Goal: Task Accomplishment & Management: Complete application form

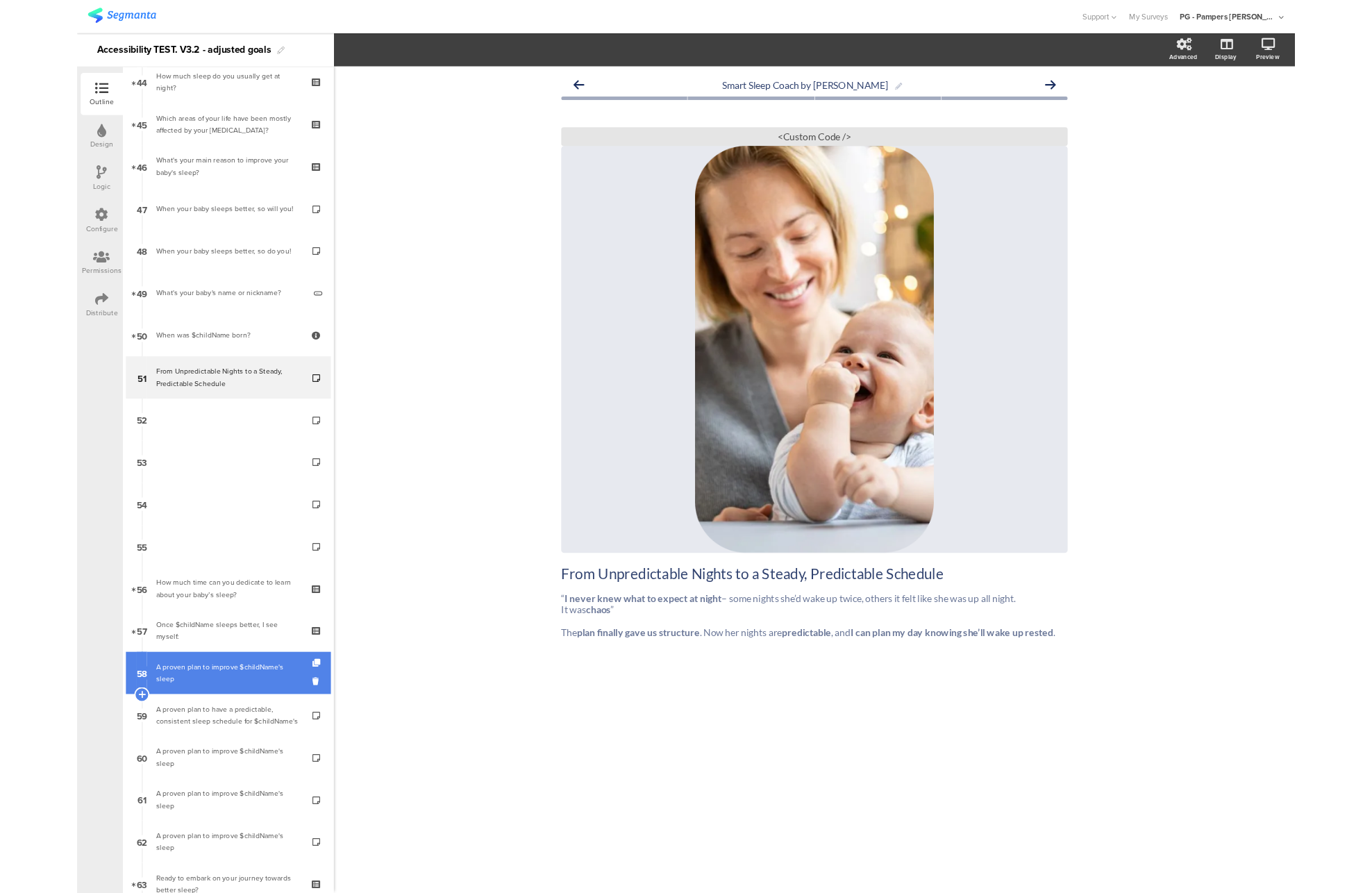
scroll to position [2245, 0]
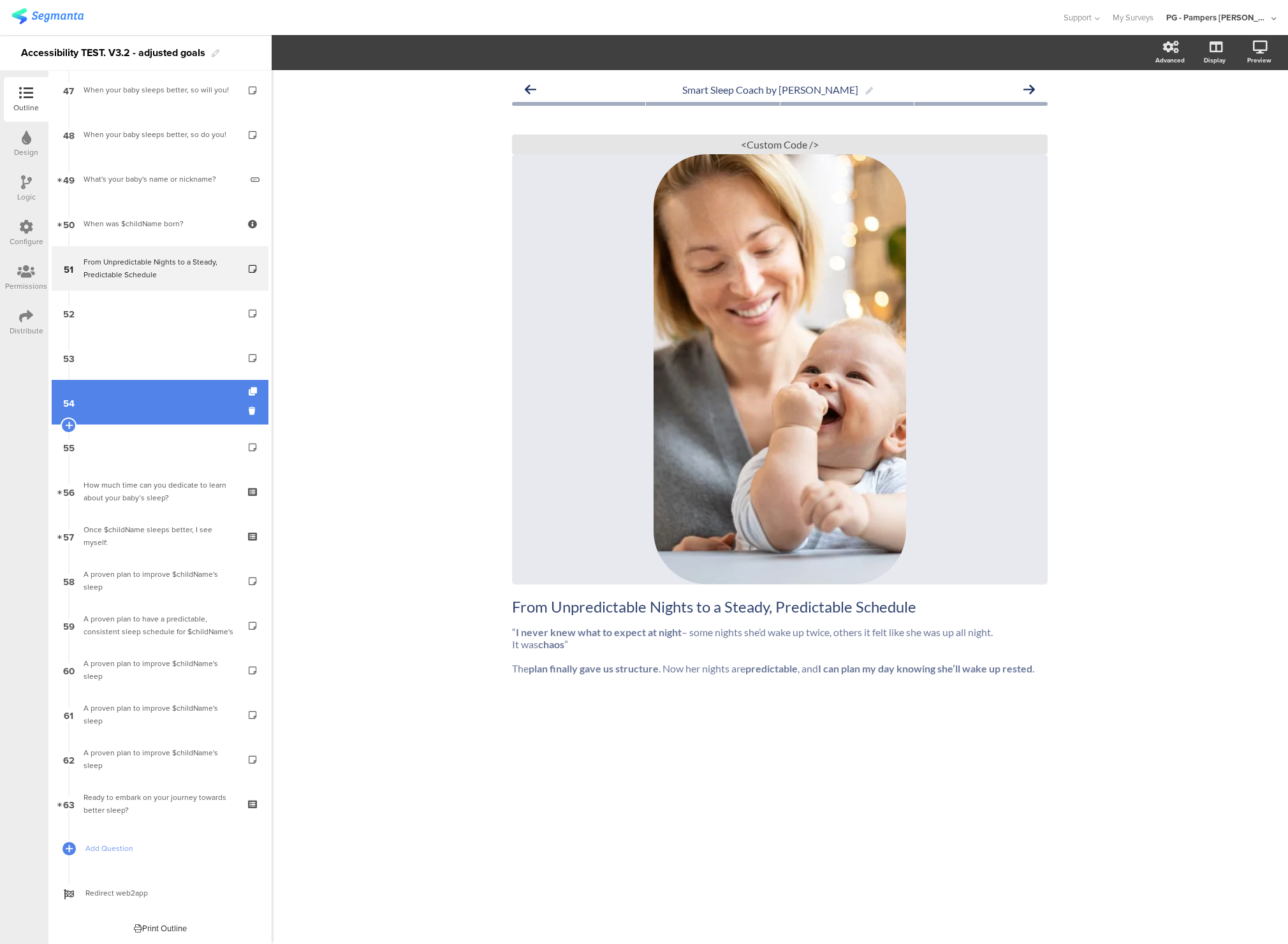
click at [140, 421] on link "54" at bounding box center [160, 402] width 217 height 44
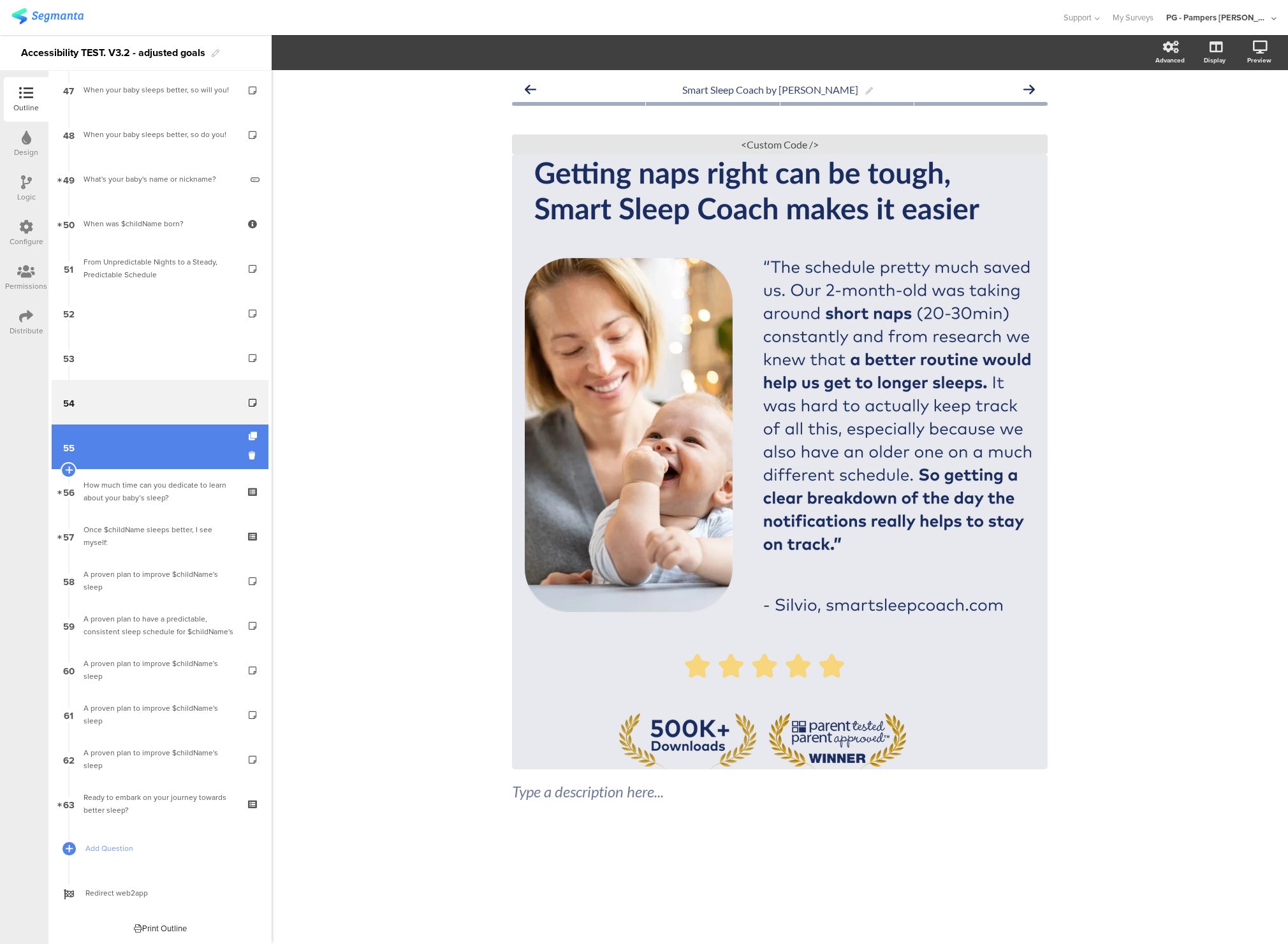
click at [150, 451] on link "55" at bounding box center [160, 446] width 217 height 44
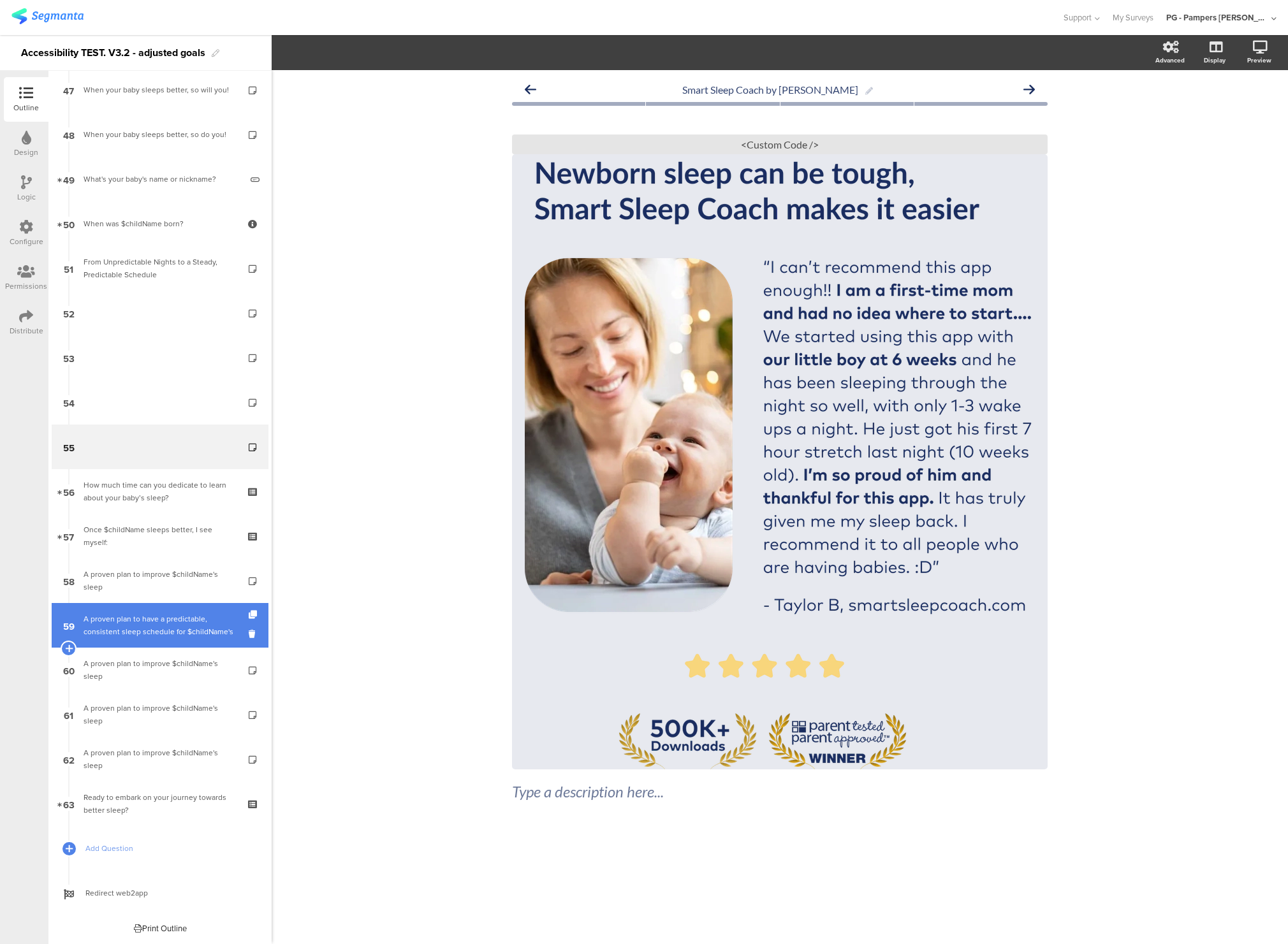
click at [159, 624] on div "A proven plan to have a predictable, consistent sleep schedule for $childName's" at bounding box center [159, 626] width 153 height 26
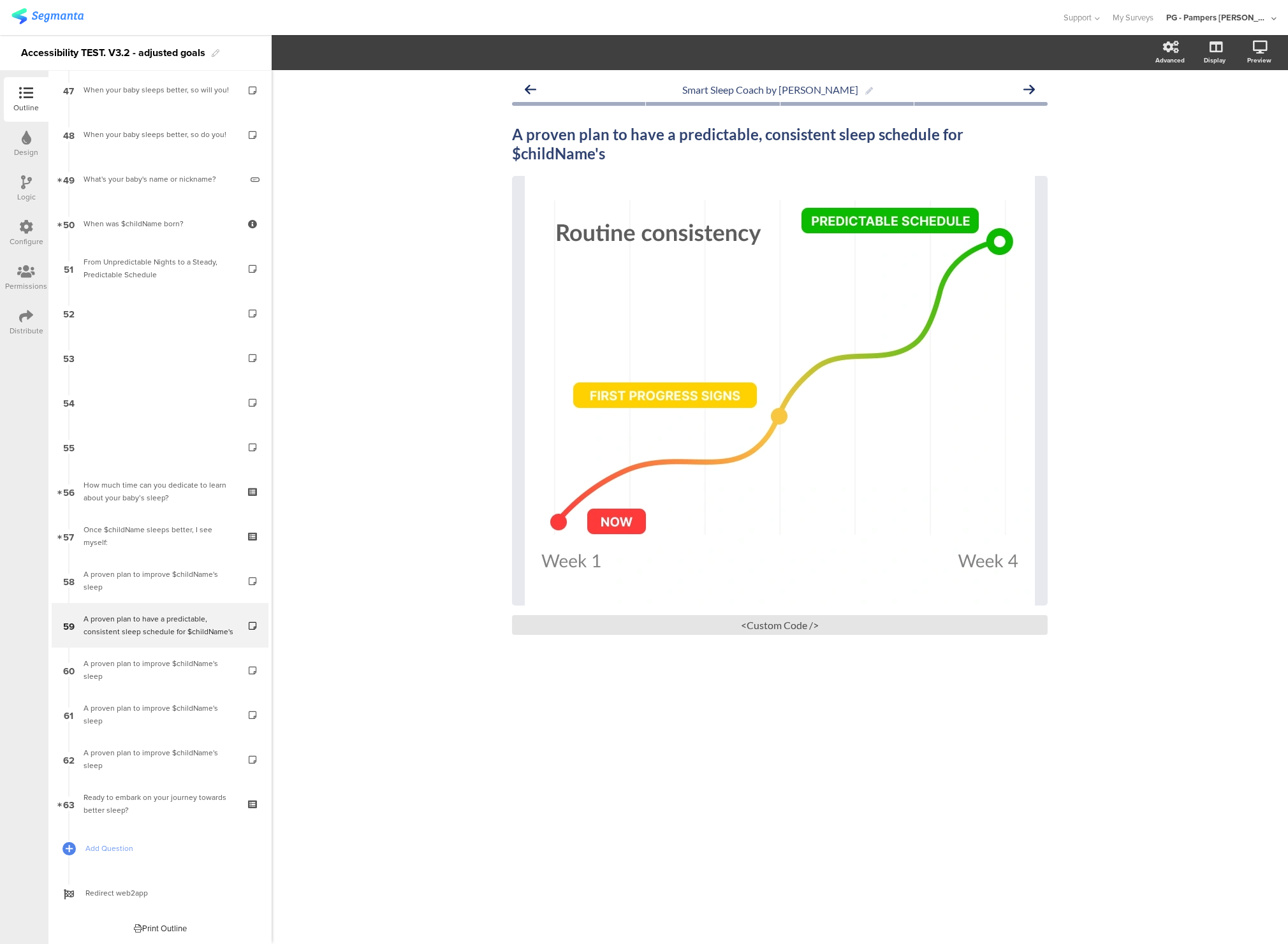
click at [448, 365] on div "Smart Sleep Coach by [PERSON_NAME] A proven plan to have a predictable, consist…" at bounding box center [779, 508] width 1016 height 874
click at [143, 375] on link "53" at bounding box center [160, 357] width 217 height 44
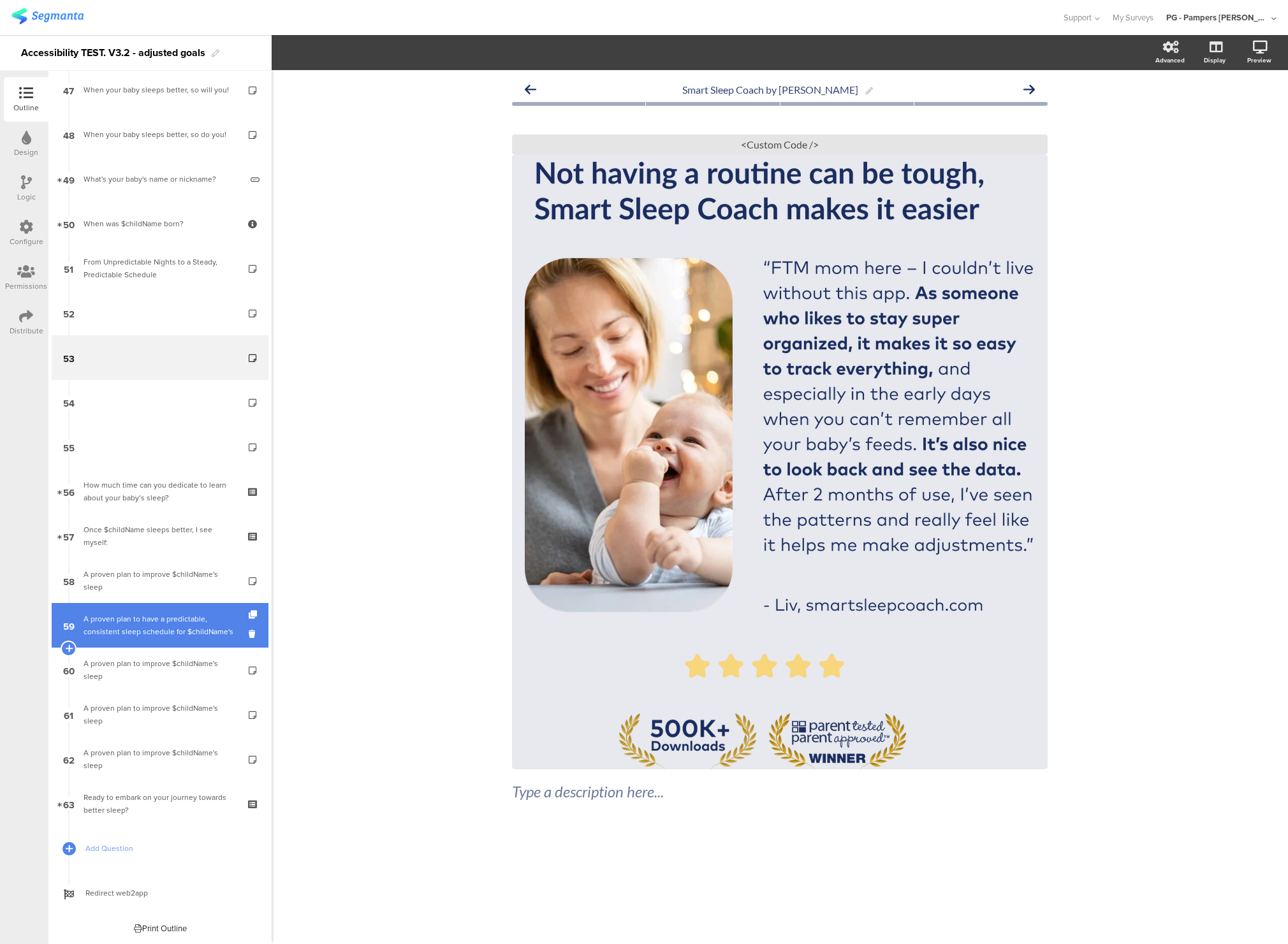
click at [158, 613] on div "A proven plan to have a predictable, consistent sleep schedule for $childName's" at bounding box center [159, 626] width 153 height 26
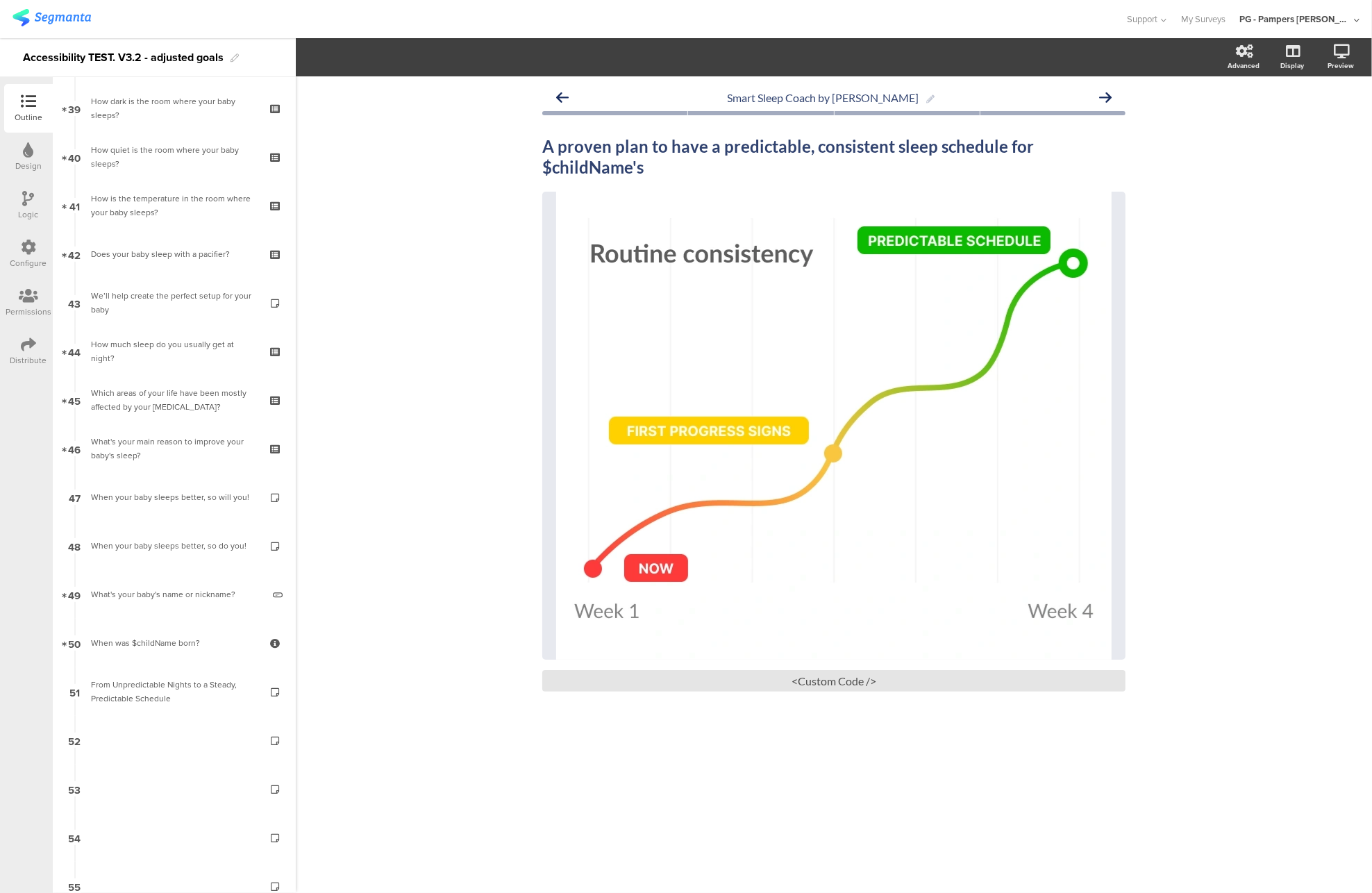
scroll to position [1938, 0]
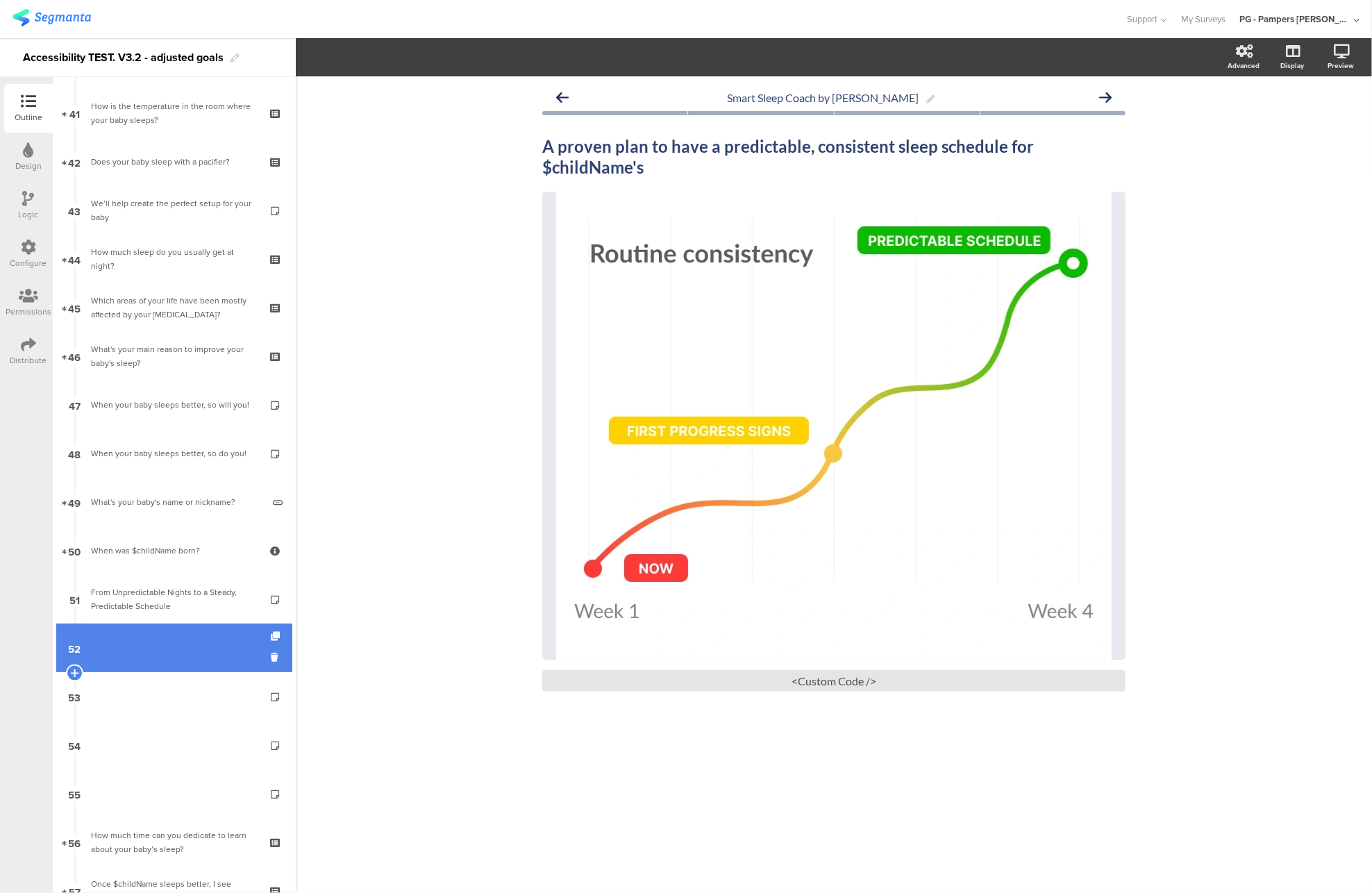
click at [163, 648] on link "52" at bounding box center [174, 647] width 236 height 48
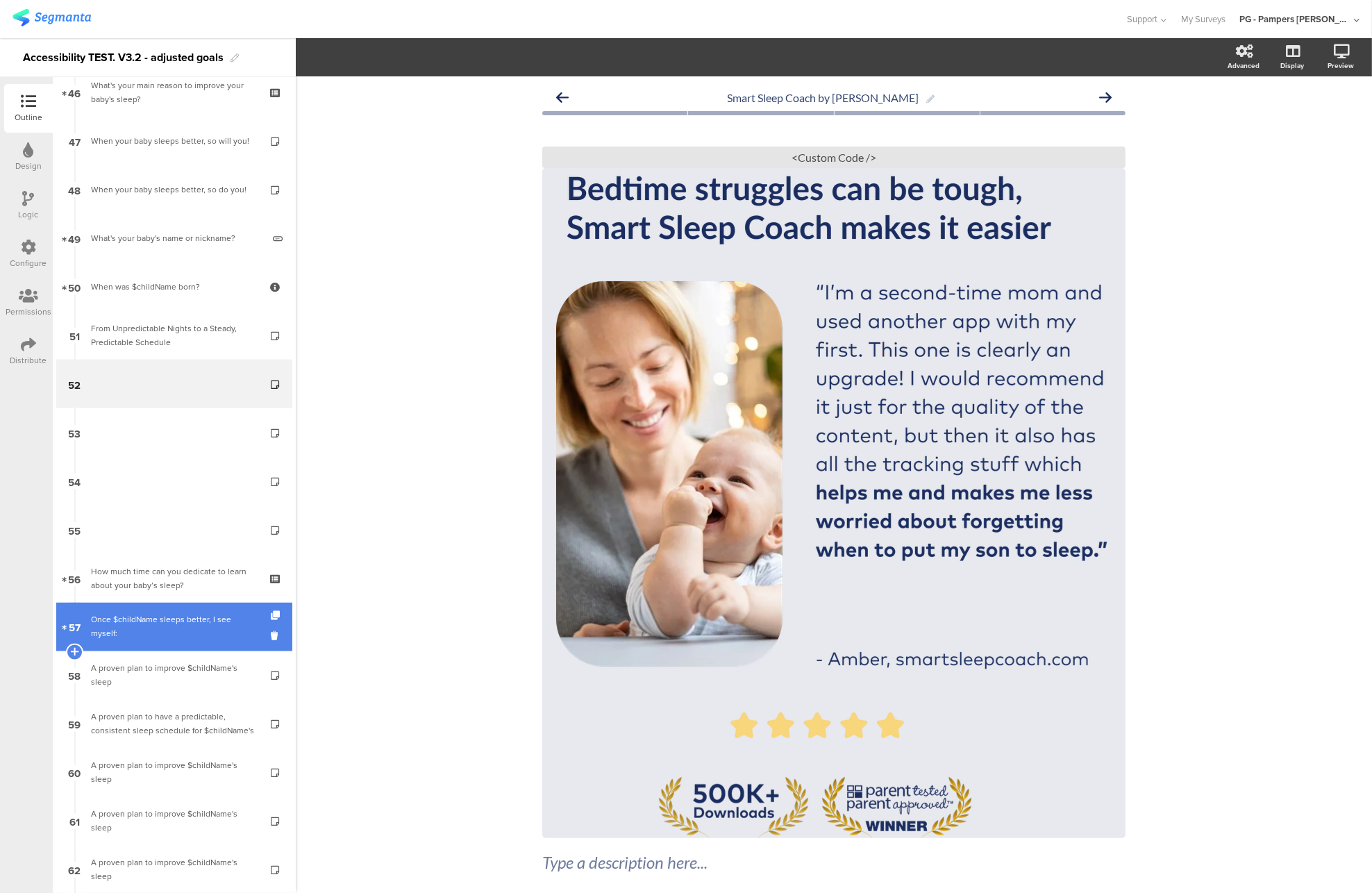
scroll to position [2017, 0]
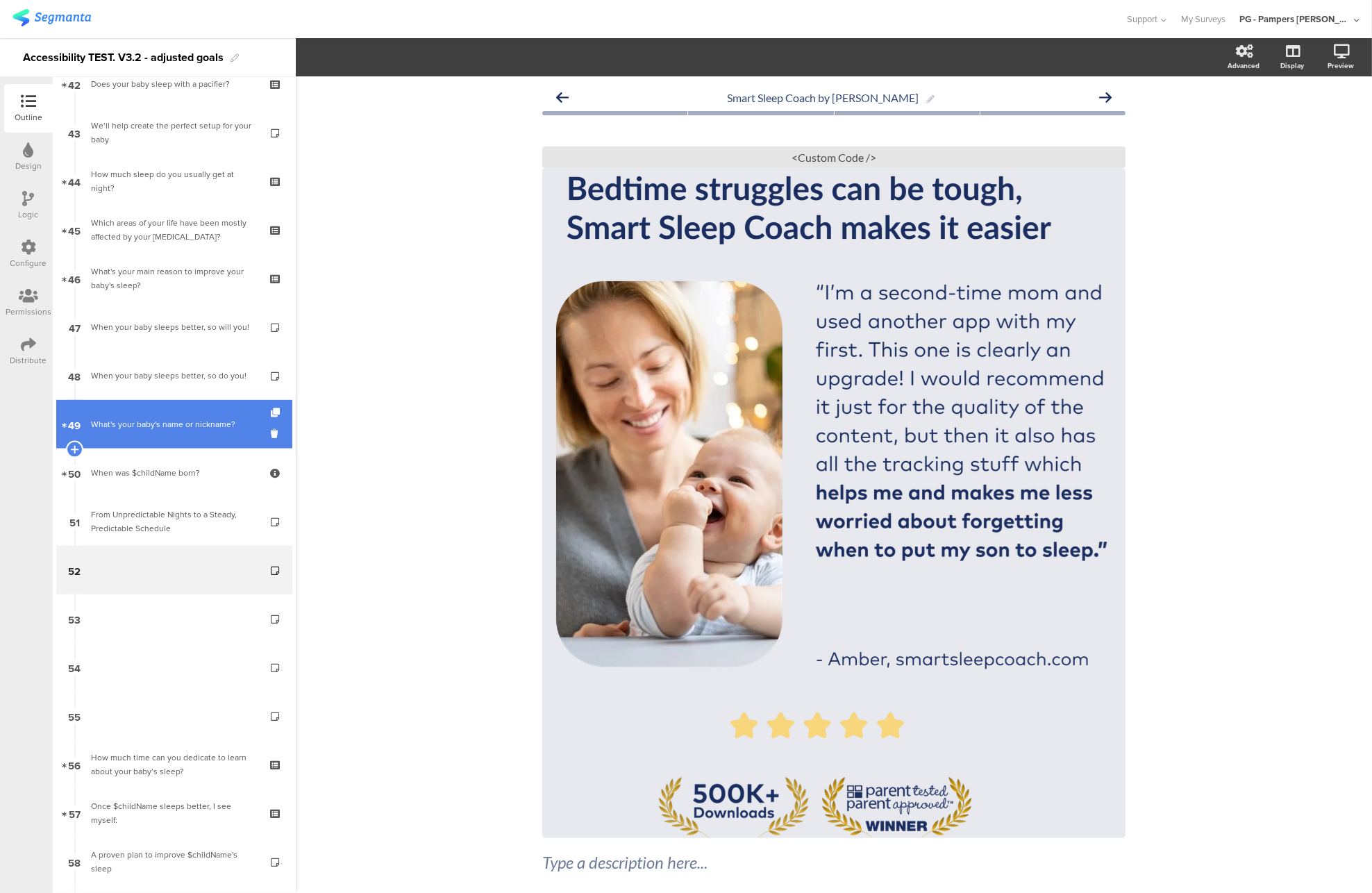
click at [155, 409] on link "49 What's your baby's name or nickname?​" at bounding box center [174, 423] width 236 height 48
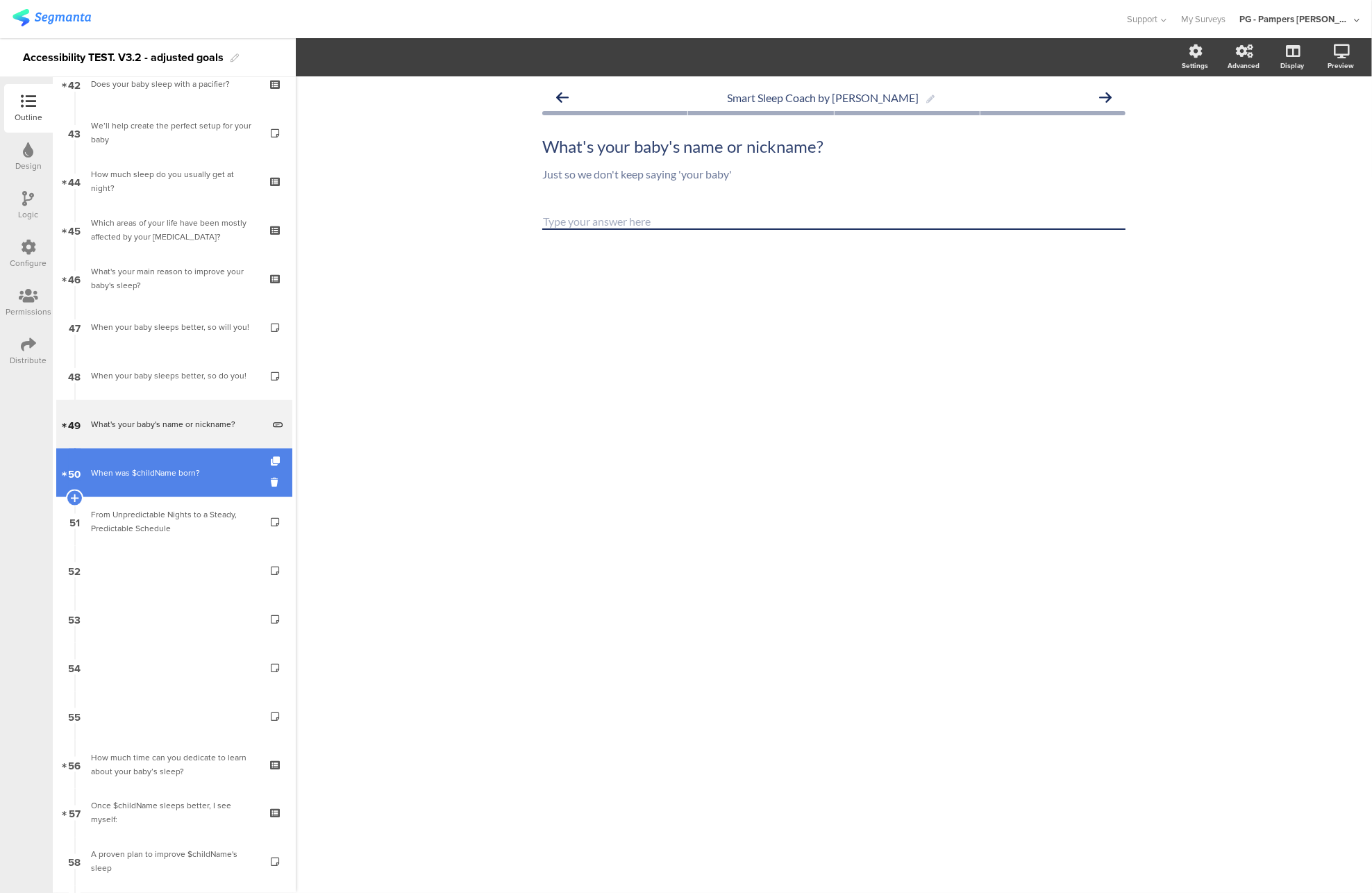
click at [141, 469] on div "When was $childName born?" at bounding box center [173, 472] width 166 height 14
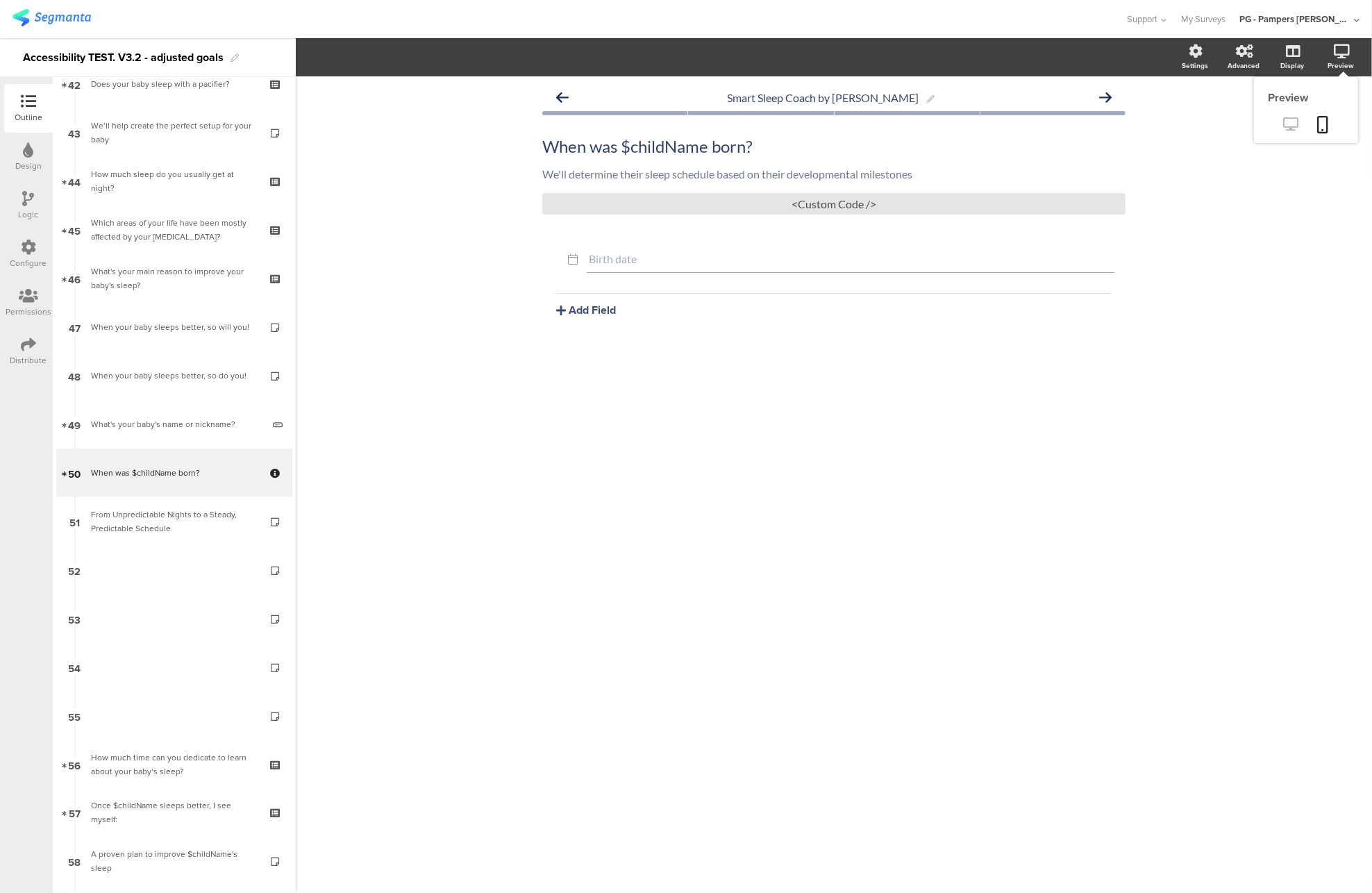
click at [1295, 119] on icon at bounding box center [1291, 123] width 15 height 13
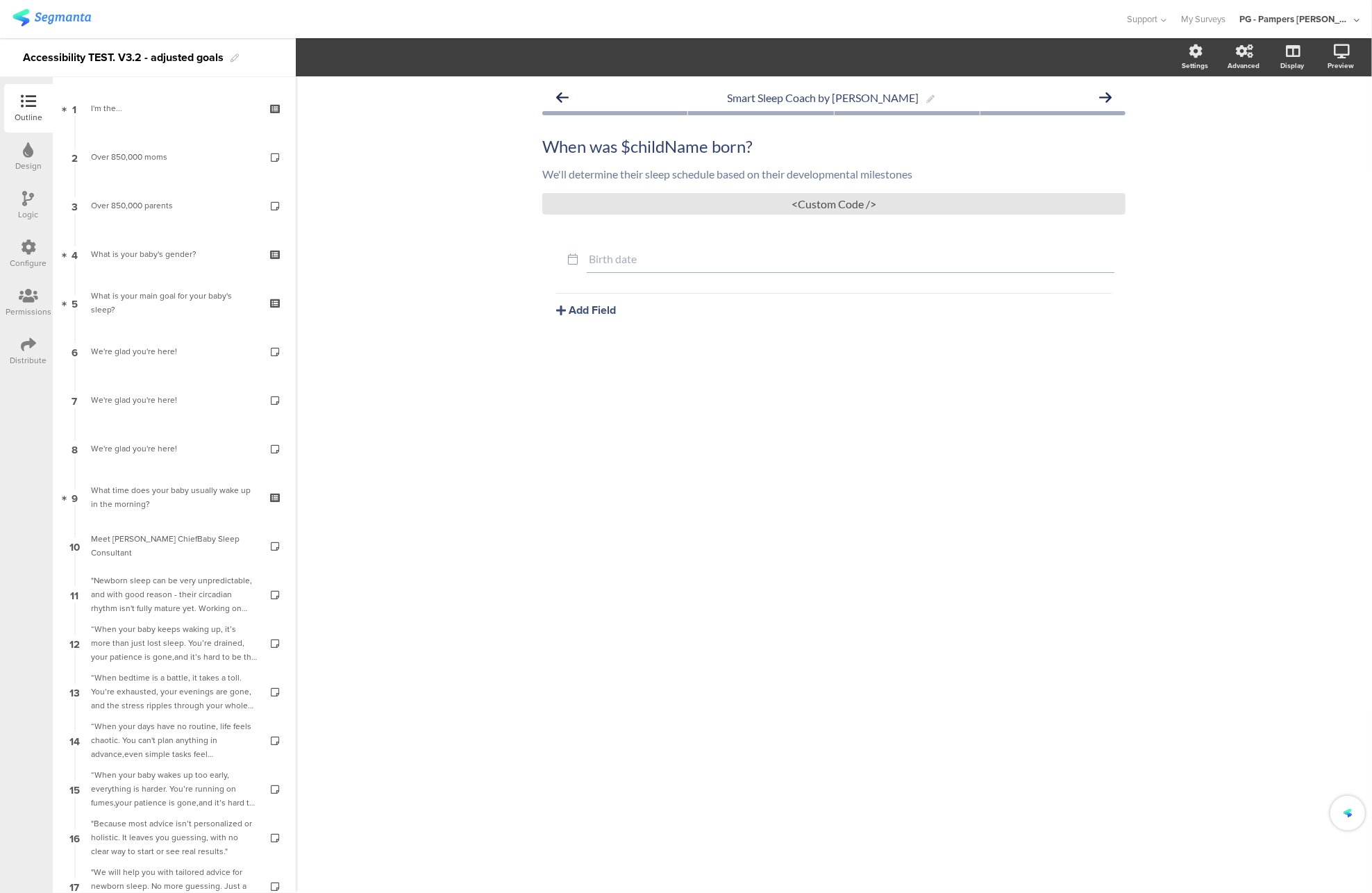
click at [163, 348] on div "We're glad you're here!" at bounding box center [173, 351] width 166 height 14
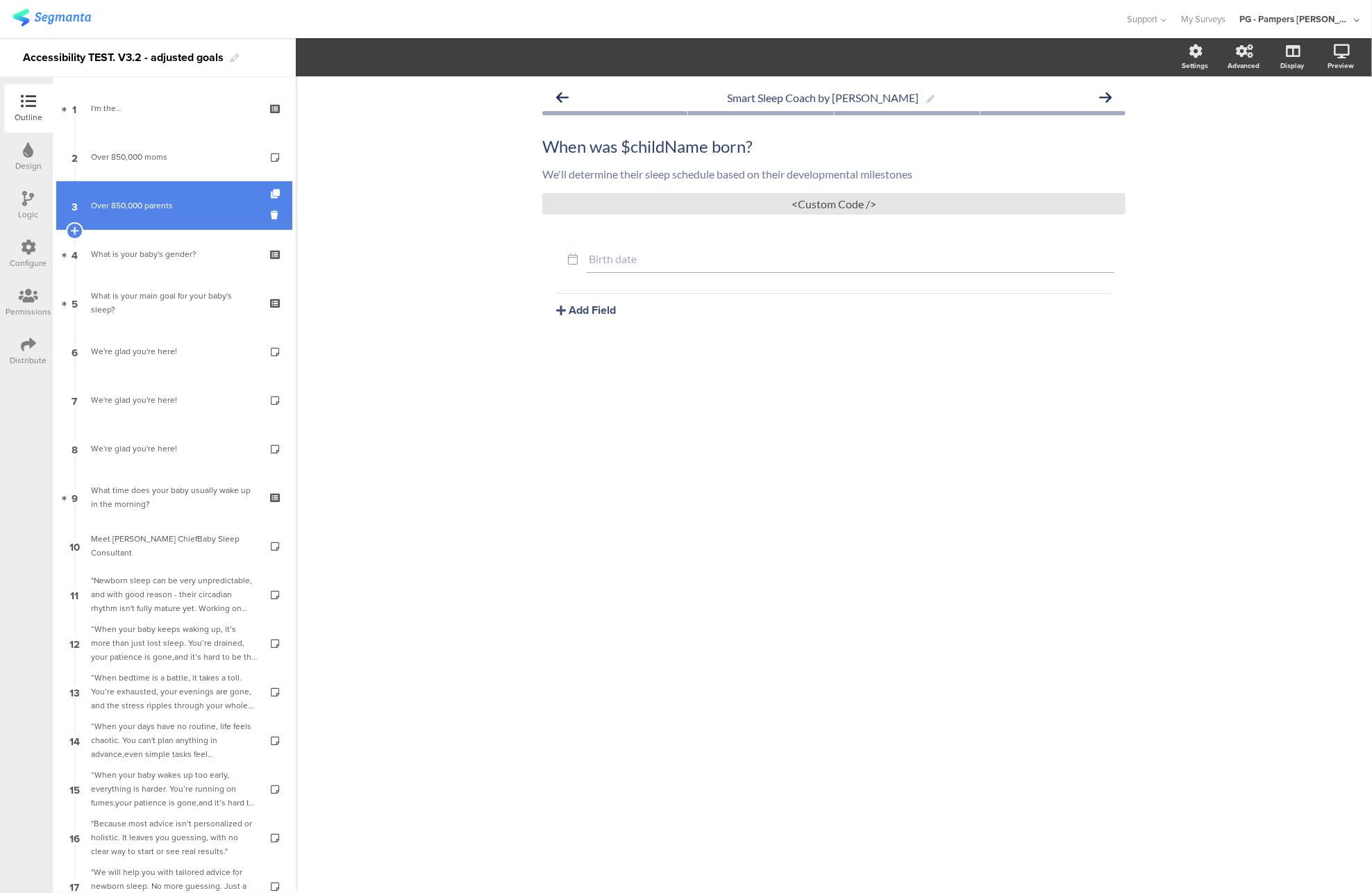
click at [166, 201] on div "Over 850,000 parents" at bounding box center [173, 206] width 166 height 14
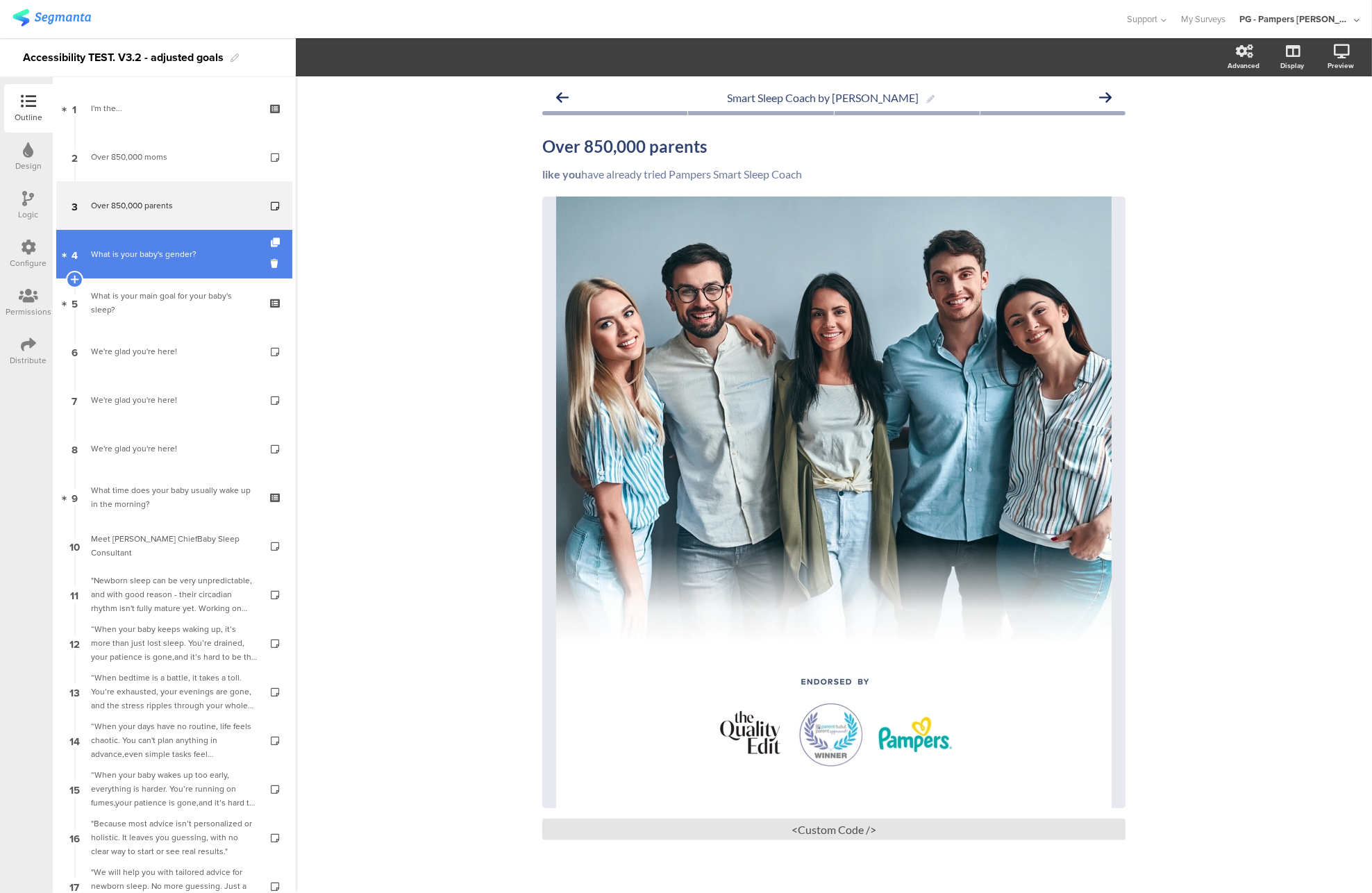
click at [165, 265] on link "4 What is your baby's gender?" at bounding box center [174, 253] width 236 height 48
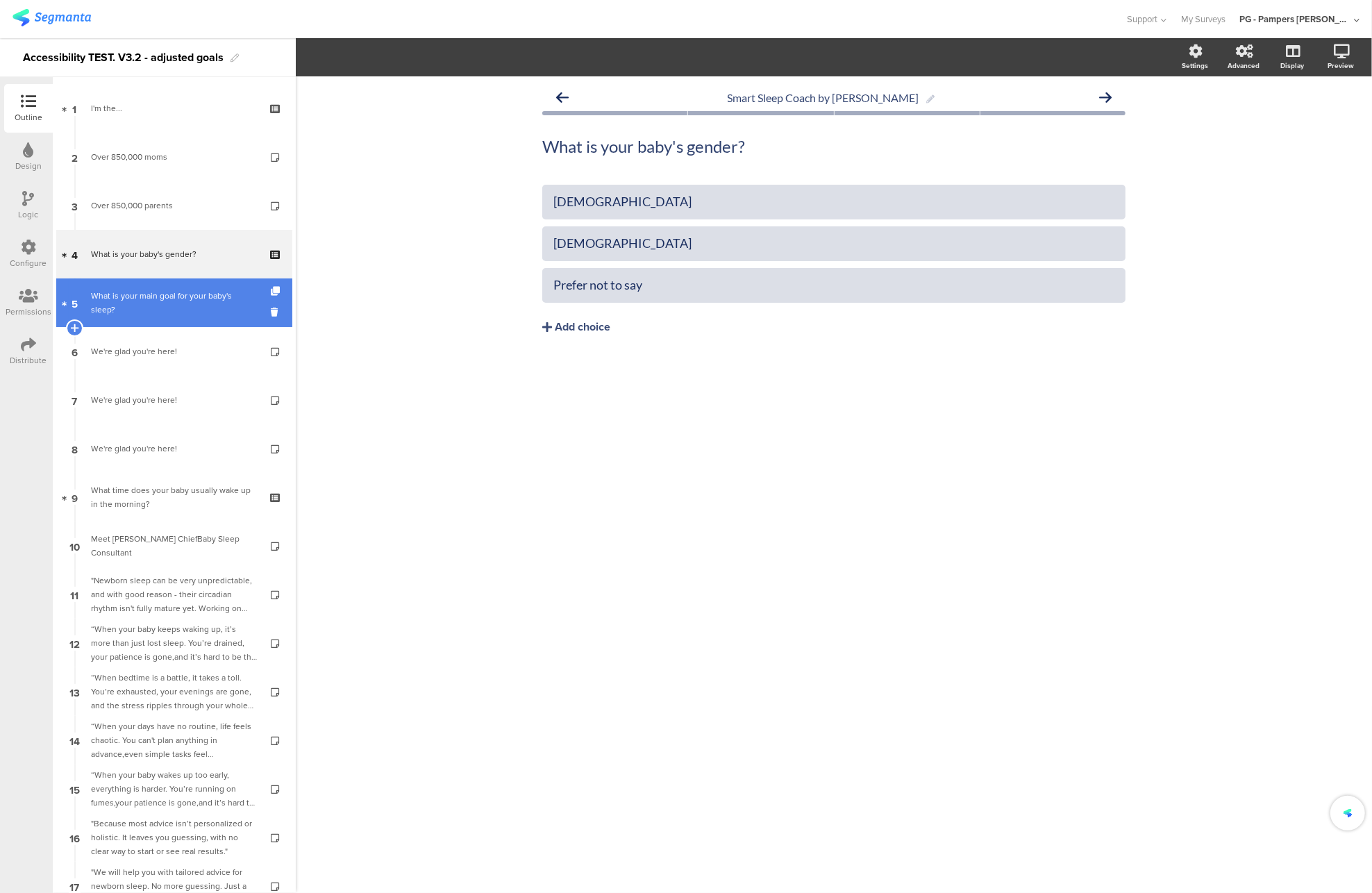
click at [174, 310] on div "What is your main goal for your baby's sleep?" at bounding box center [173, 303] width 166 height 28
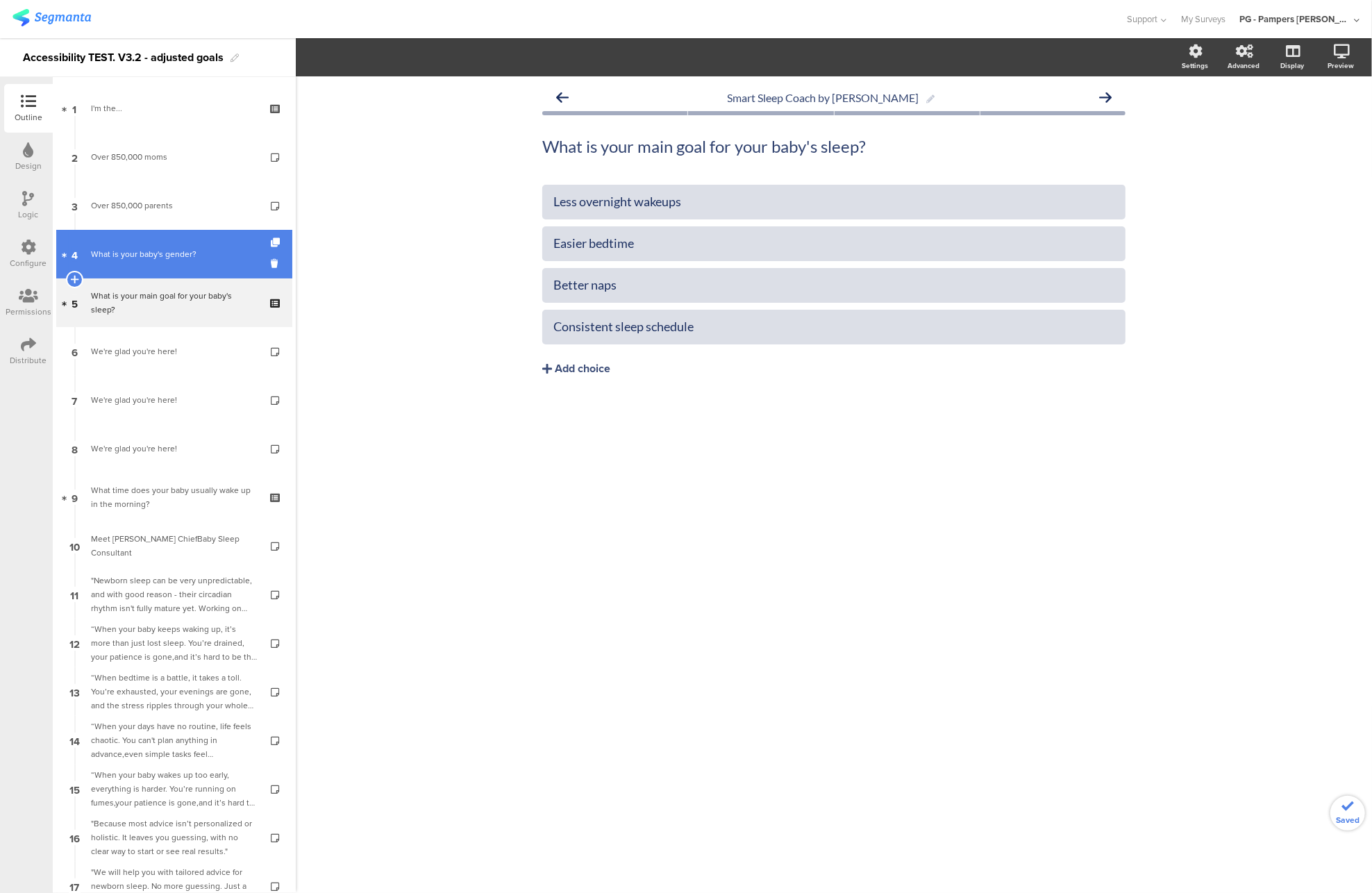
click at [171, 238] on link "4 What is your baby's gender?" at bounding box center [174, 253] width 236 height 48
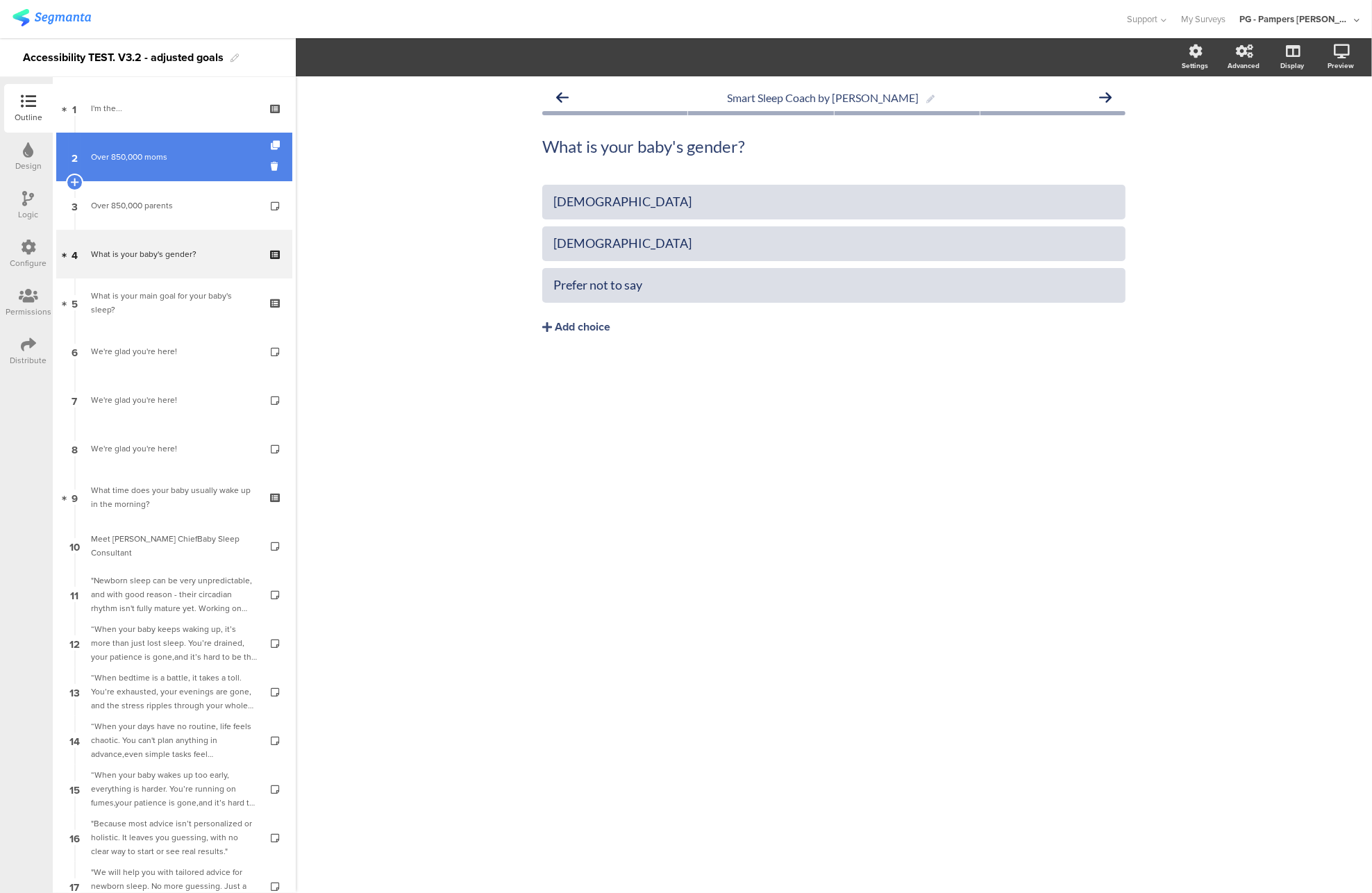
click at [157, 152] on div "Over 850,000 moms" at bounding box center [173, 157] width 166 height 14
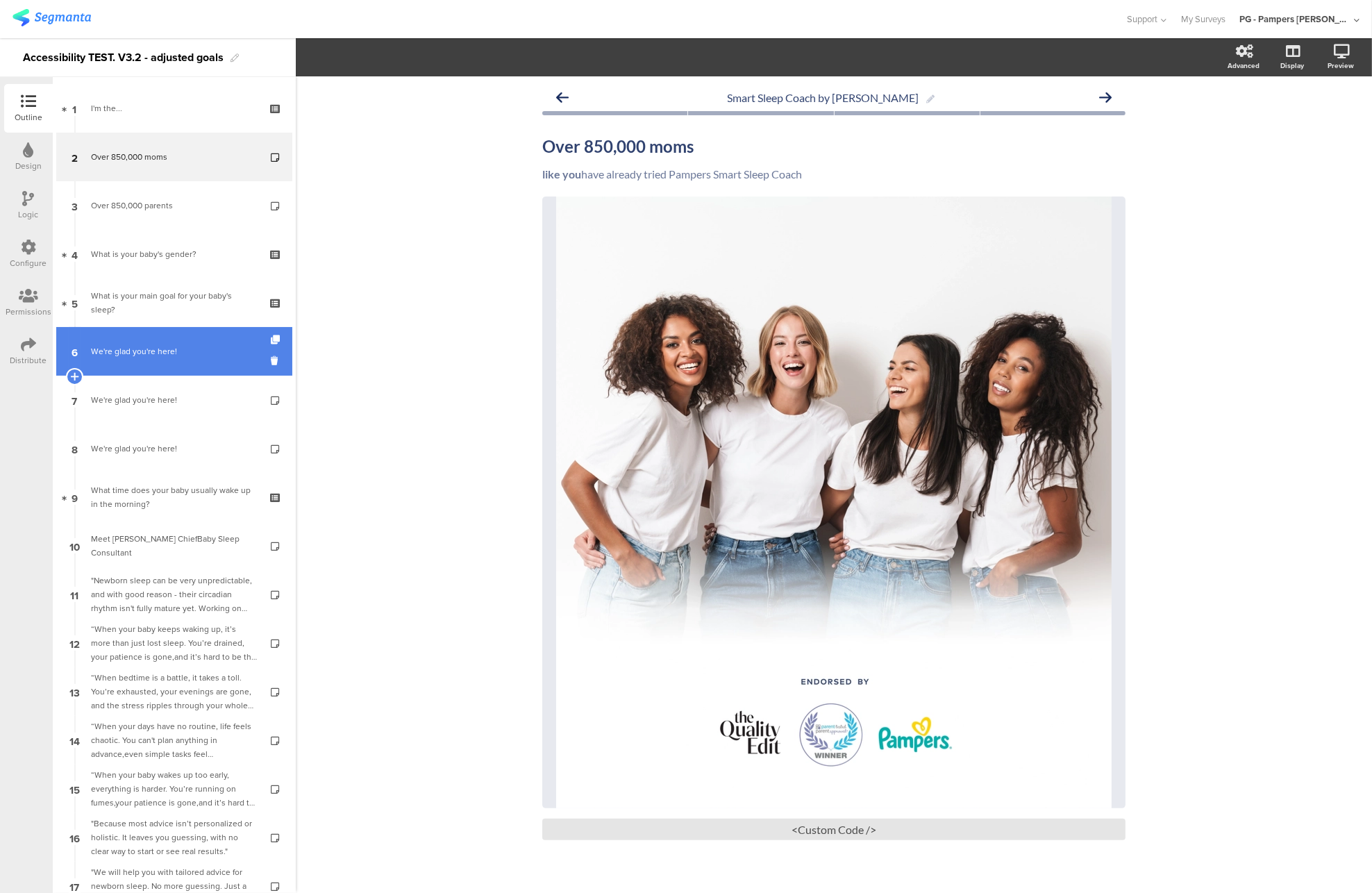
click at [147, 329] on link "6 We're glad you're here!" at bounding box center [174, 351] width 236 height 48
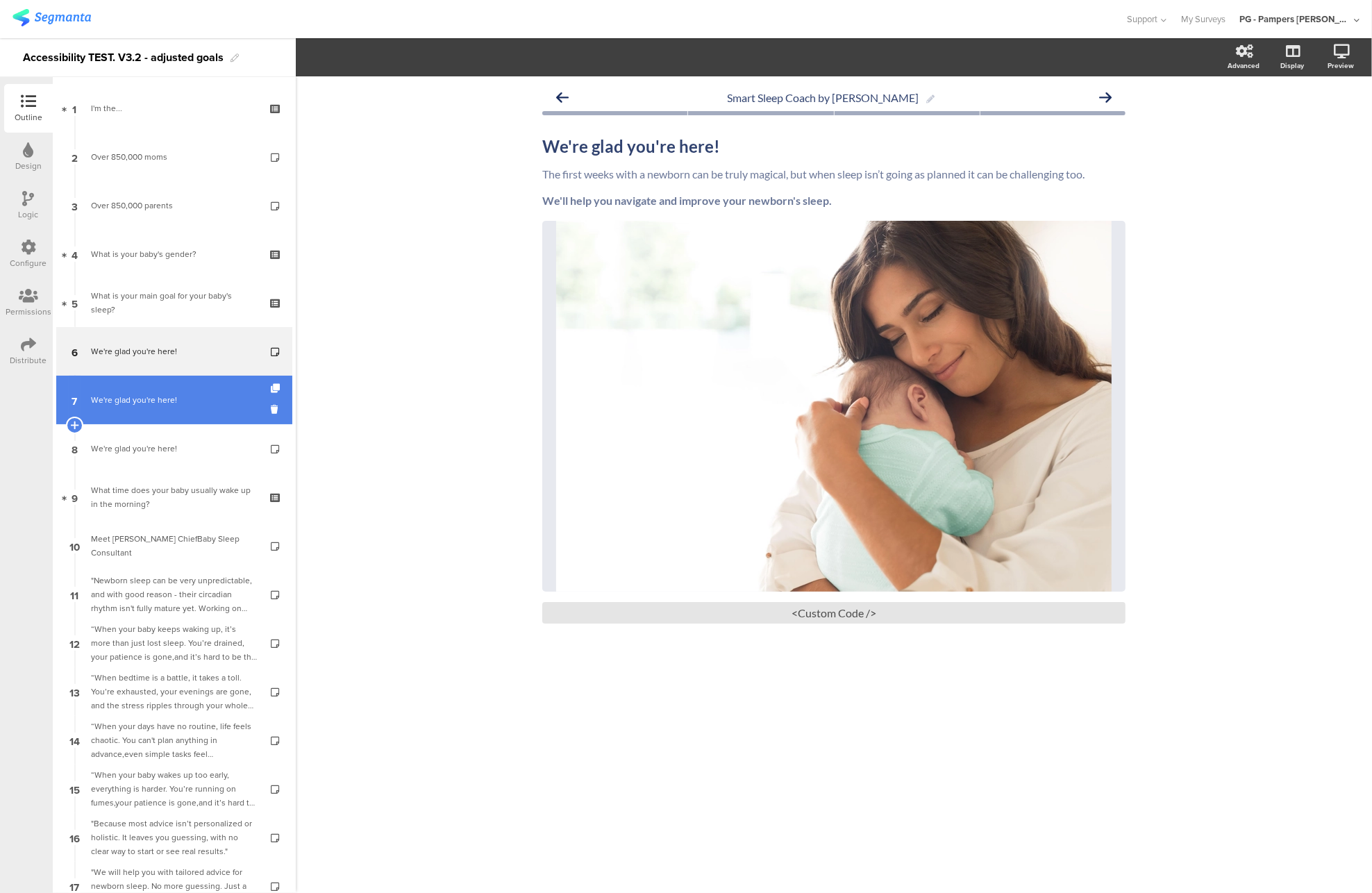
click at [150, 414] on link "7 We're glad you're here!" at bounding box center [174, 399] width 236 height 48
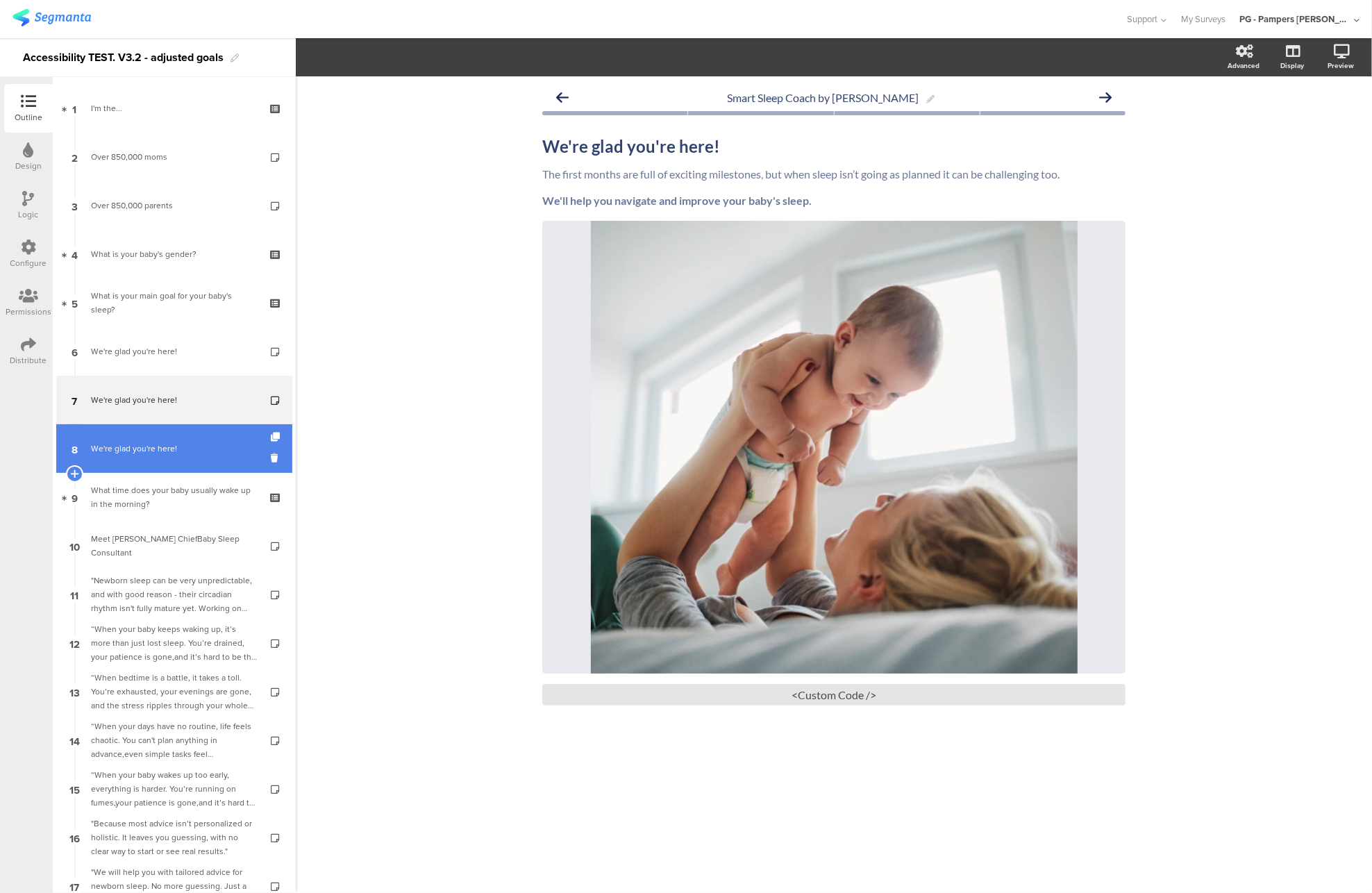
click at [151, 458] on link "8 We're glad you're here!" at bounding box center [174, 448] width 236 height 48
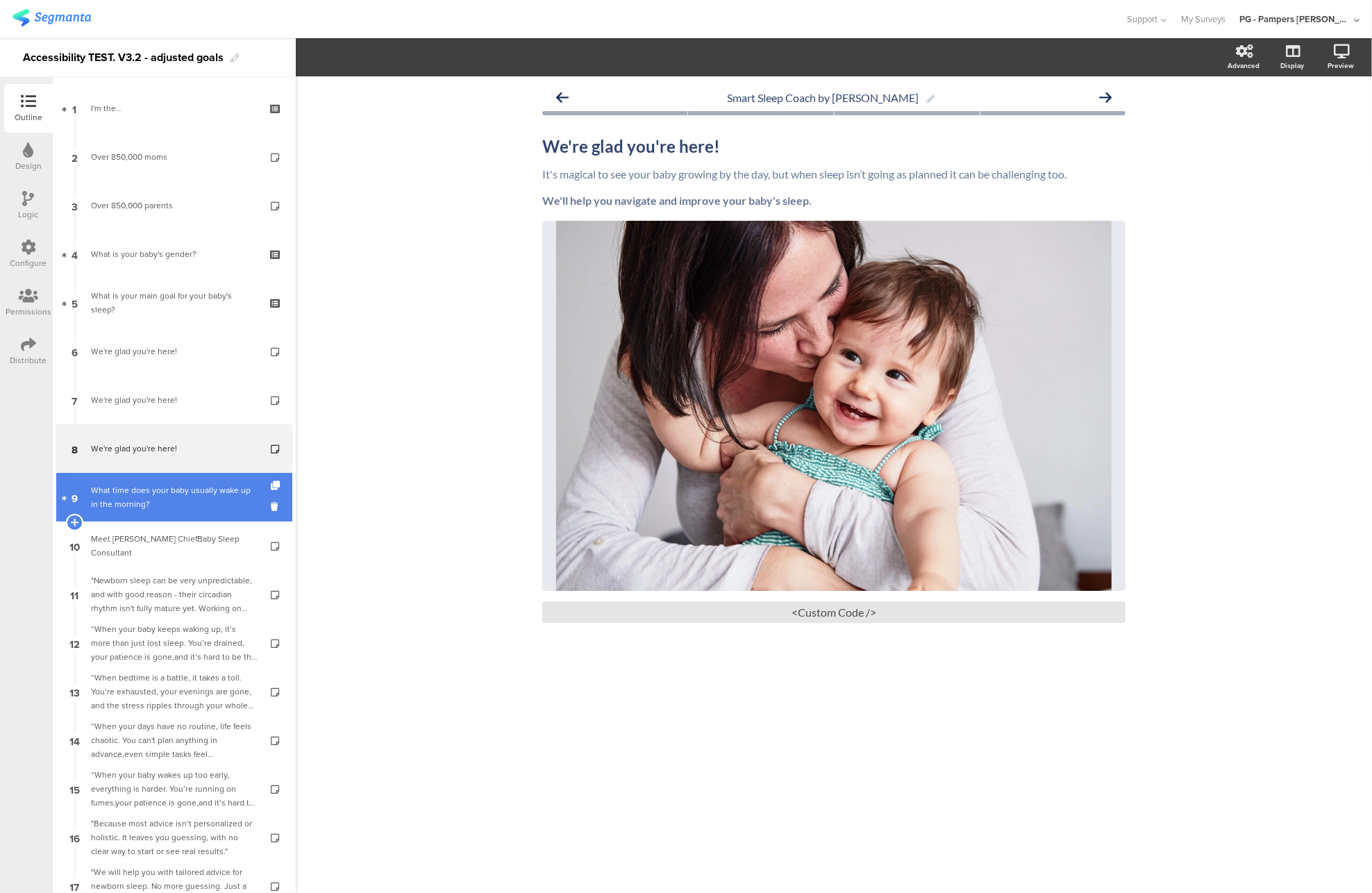
click at [169, 509] on div "What time does your baby usually wake up in the morning?​" at bounding box center [173, 497] width 166 height 28
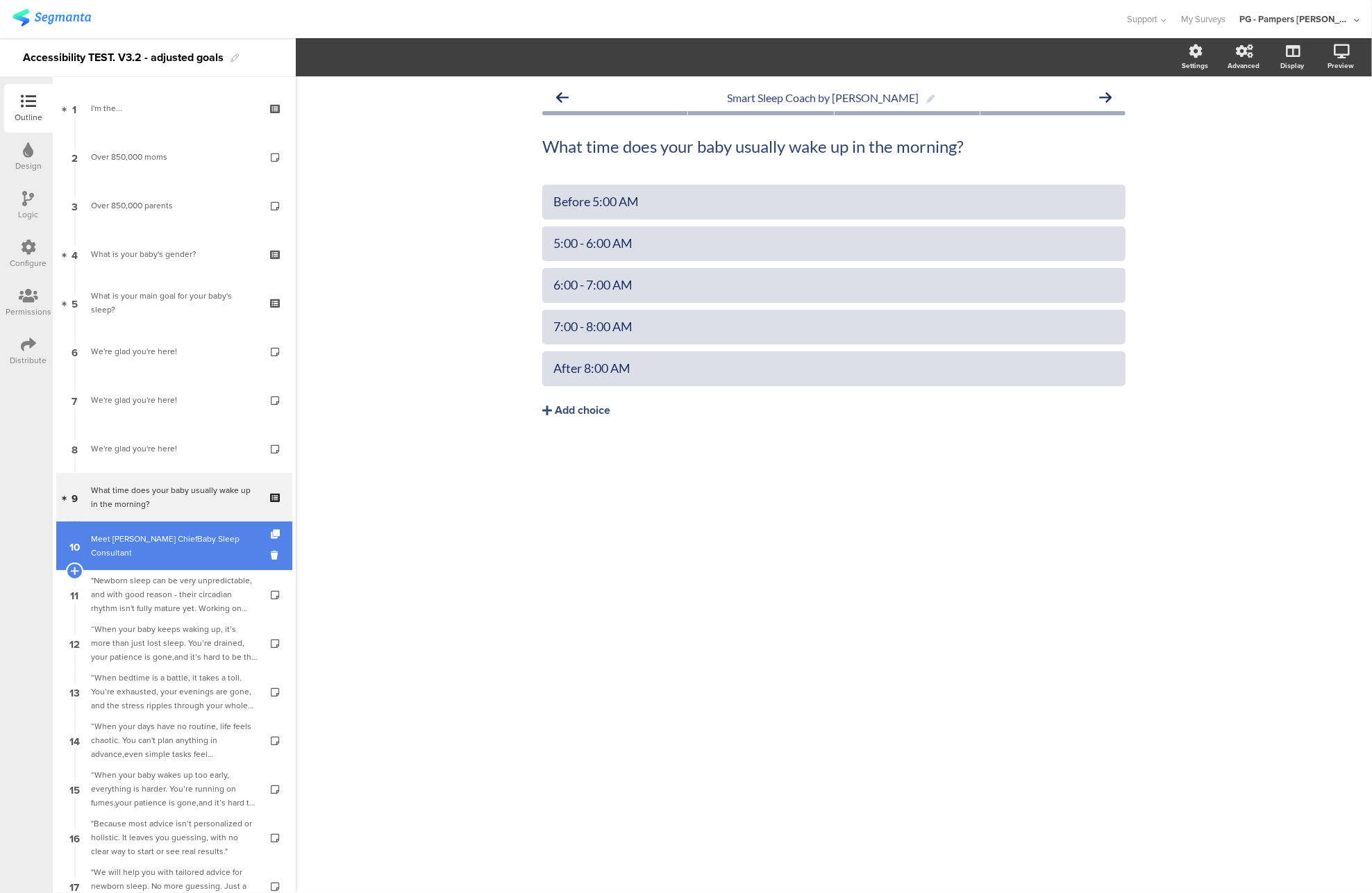
click at [161, 552] on div "Meet [PERSON_NAME] ChiefBaby Sleep Consultant" at bounding box center [173, 545] width 166 height 28
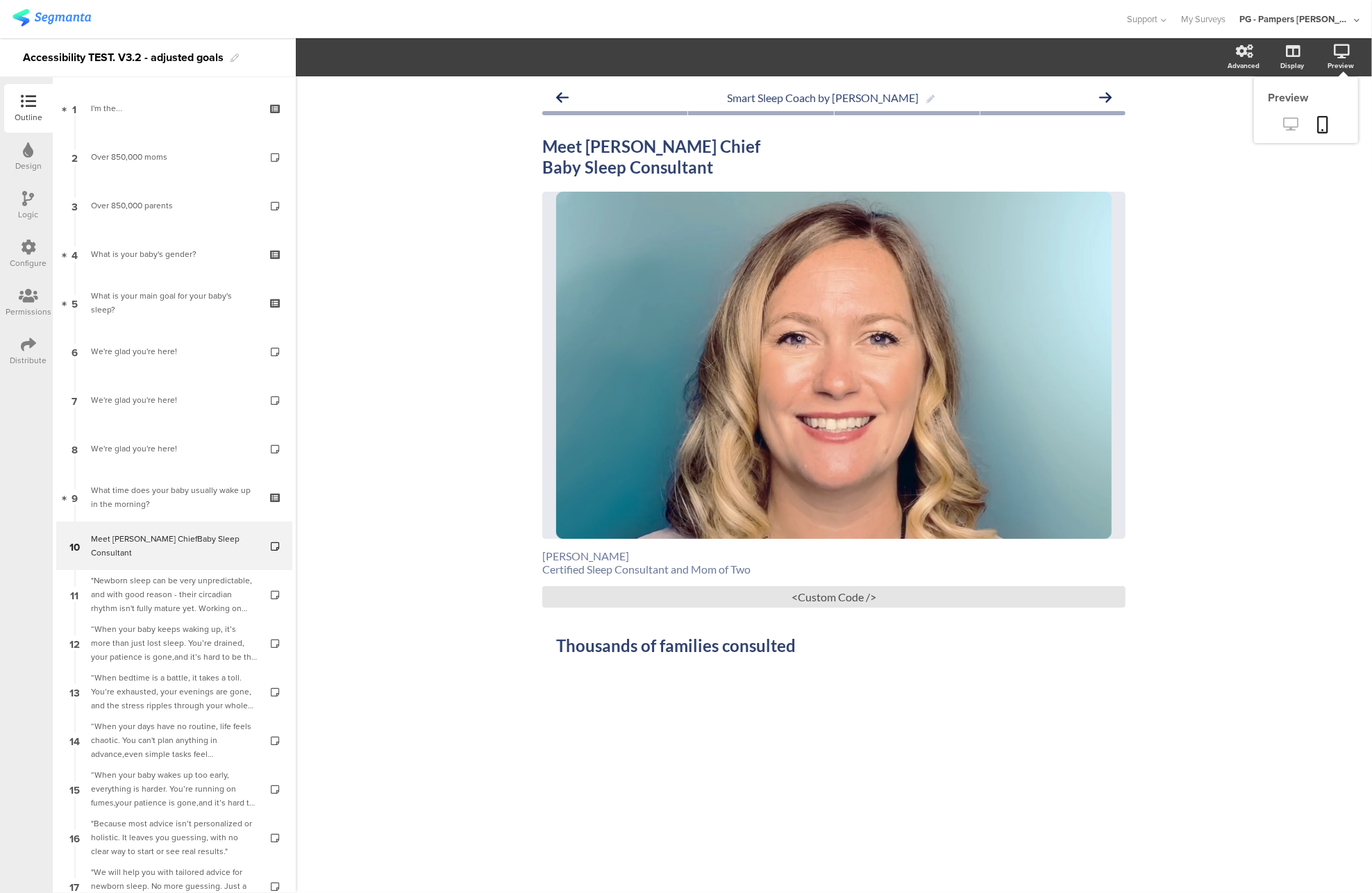
click at [1288, 121] on icon at bounding box center [1291, 123] width 15 height 13
click at [839, 600] on div "<Custom Code />" at bounding box center [833, 597] width 583 height 21
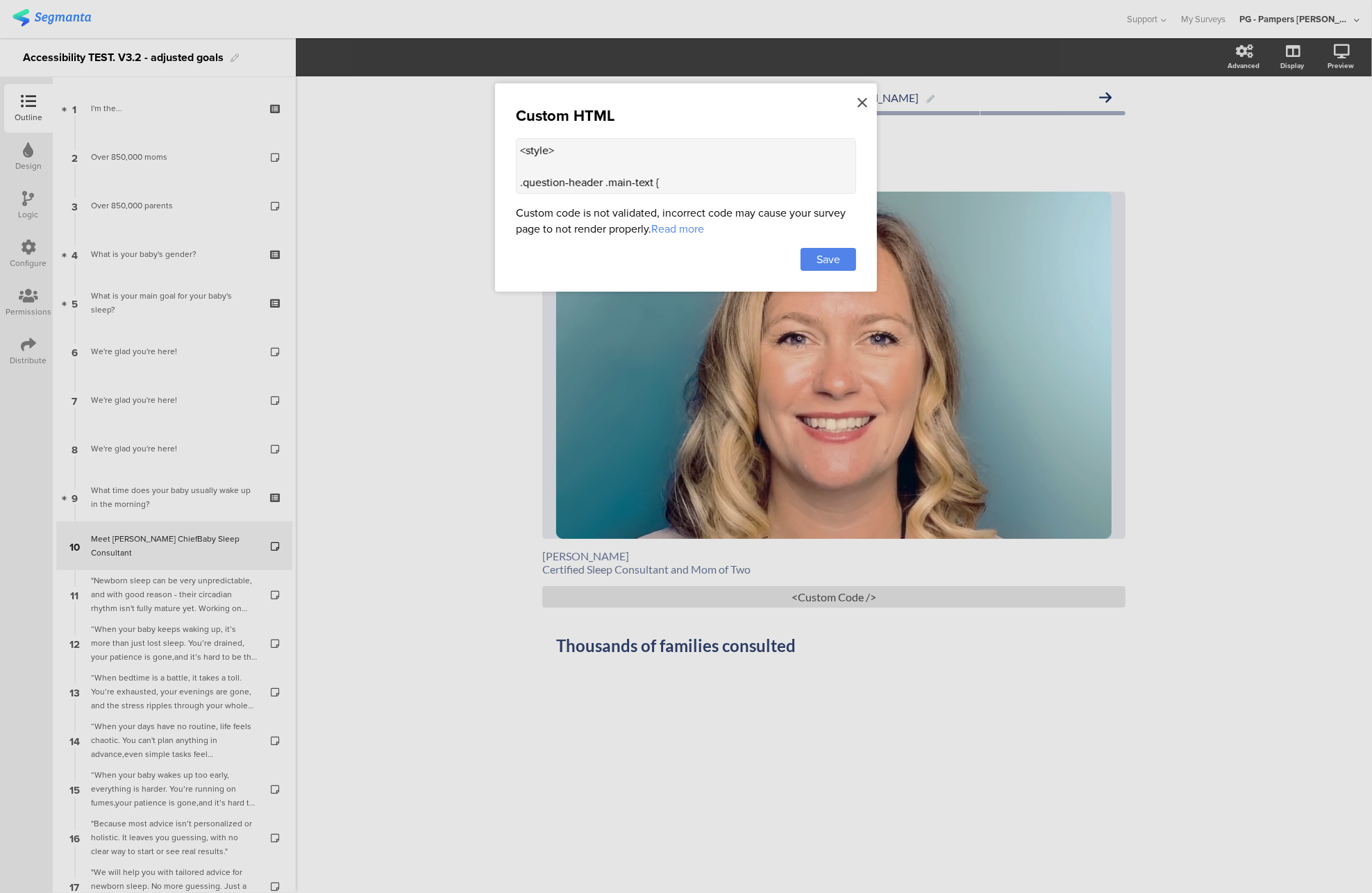
click at [860, 104] on icon at bounding box center [862, 102] width 10 height 15
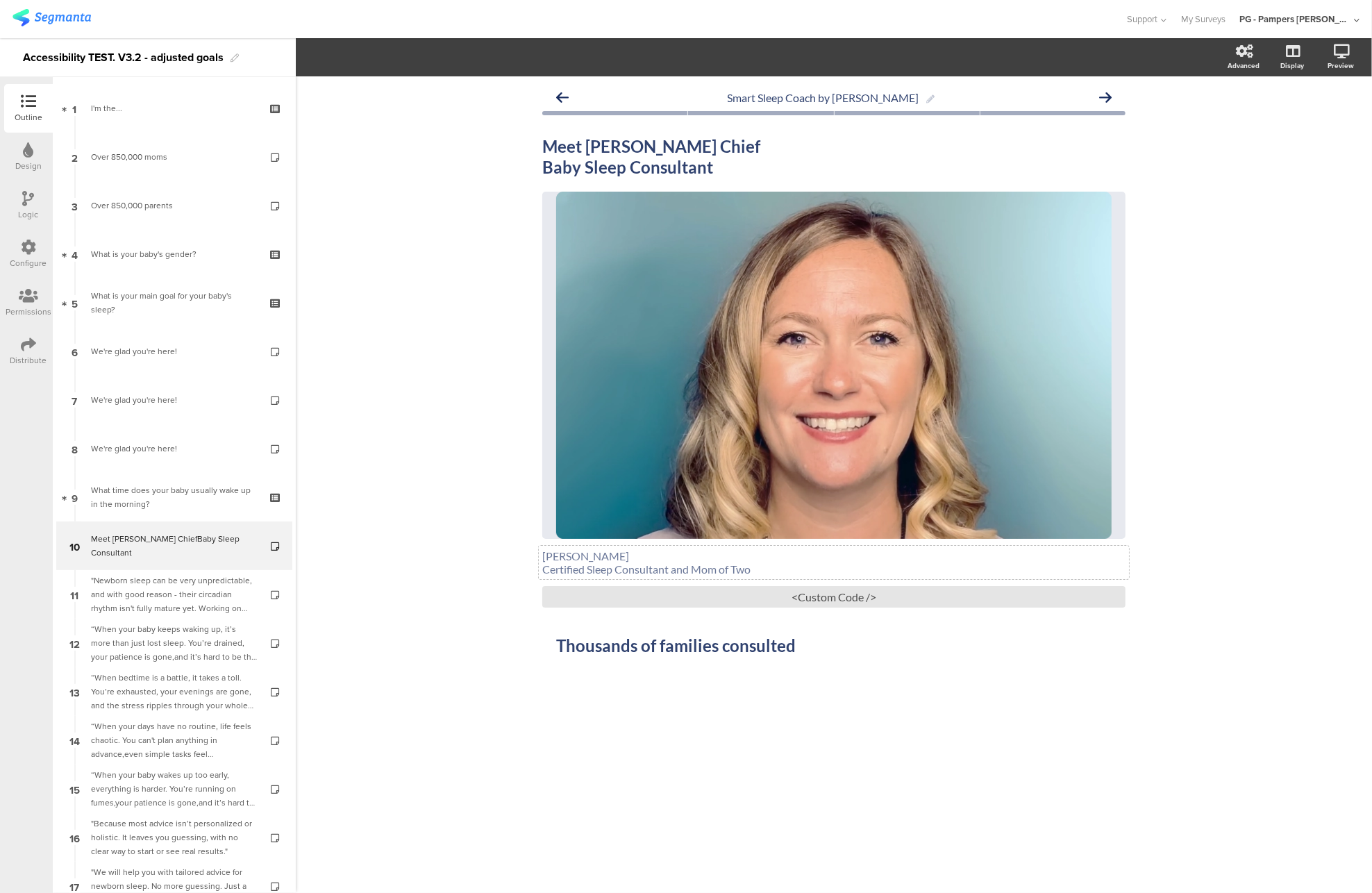
click at [594, 557] on div "Mandy Treeby Certified Sleep Consultant and Mom of Two Mandy Treeby Certified S…" at bounding box center [833, 562] width 591 height 33
click at [594, 557] on p "Mandy Treeby" at bounding box center [833, 555] width 583 height 13
click at [386, 524] on div "Smart Sleep Coach by Pampers Meet Pampers Chief Baby Sleep Consultant Meet Pamp…" at bounding box center [833, 485] width 1076 height 816
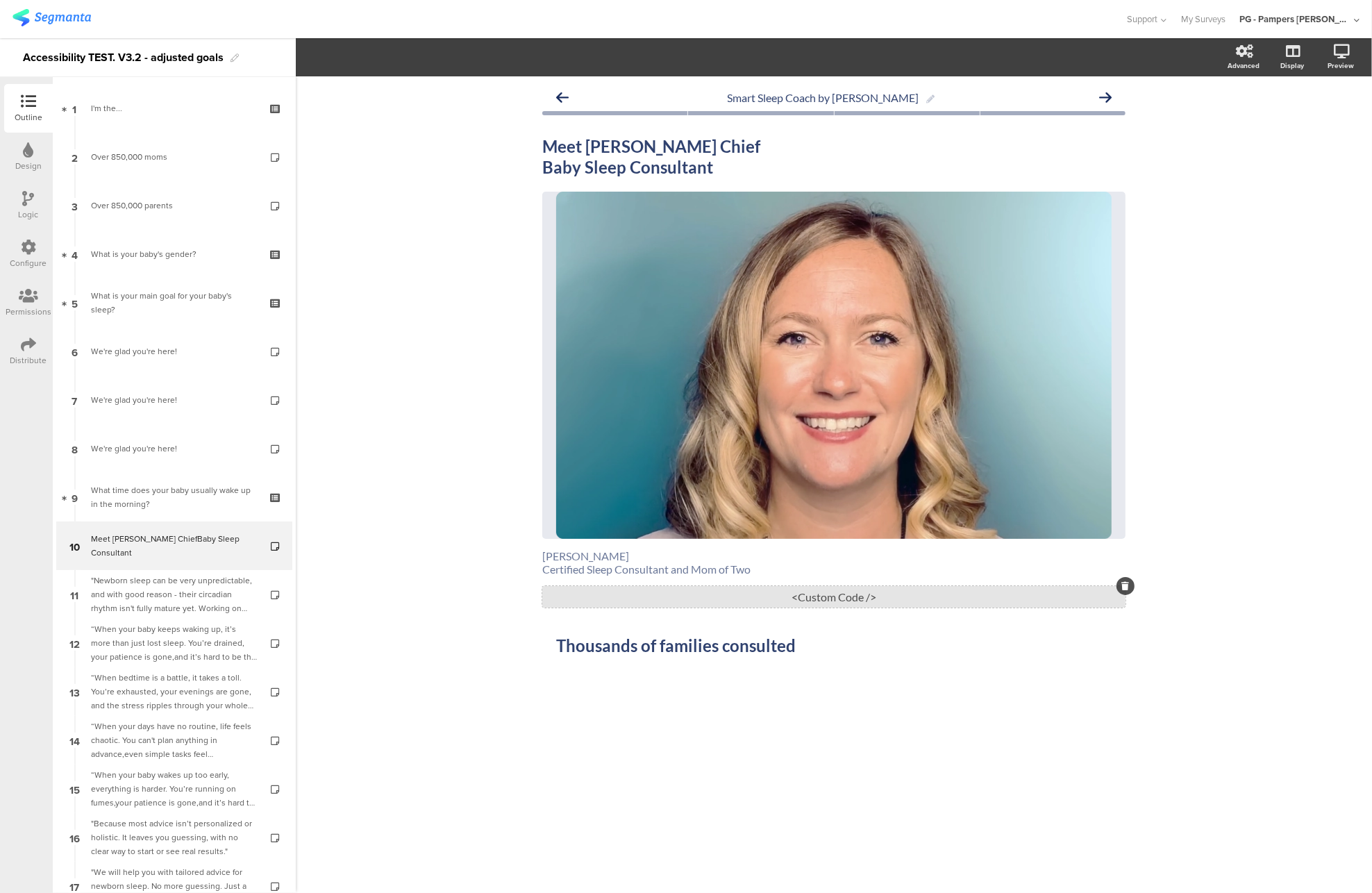
click at [783, 604] on div "<Custom Code />" at bounding box center [833, 597] width 583 height 21
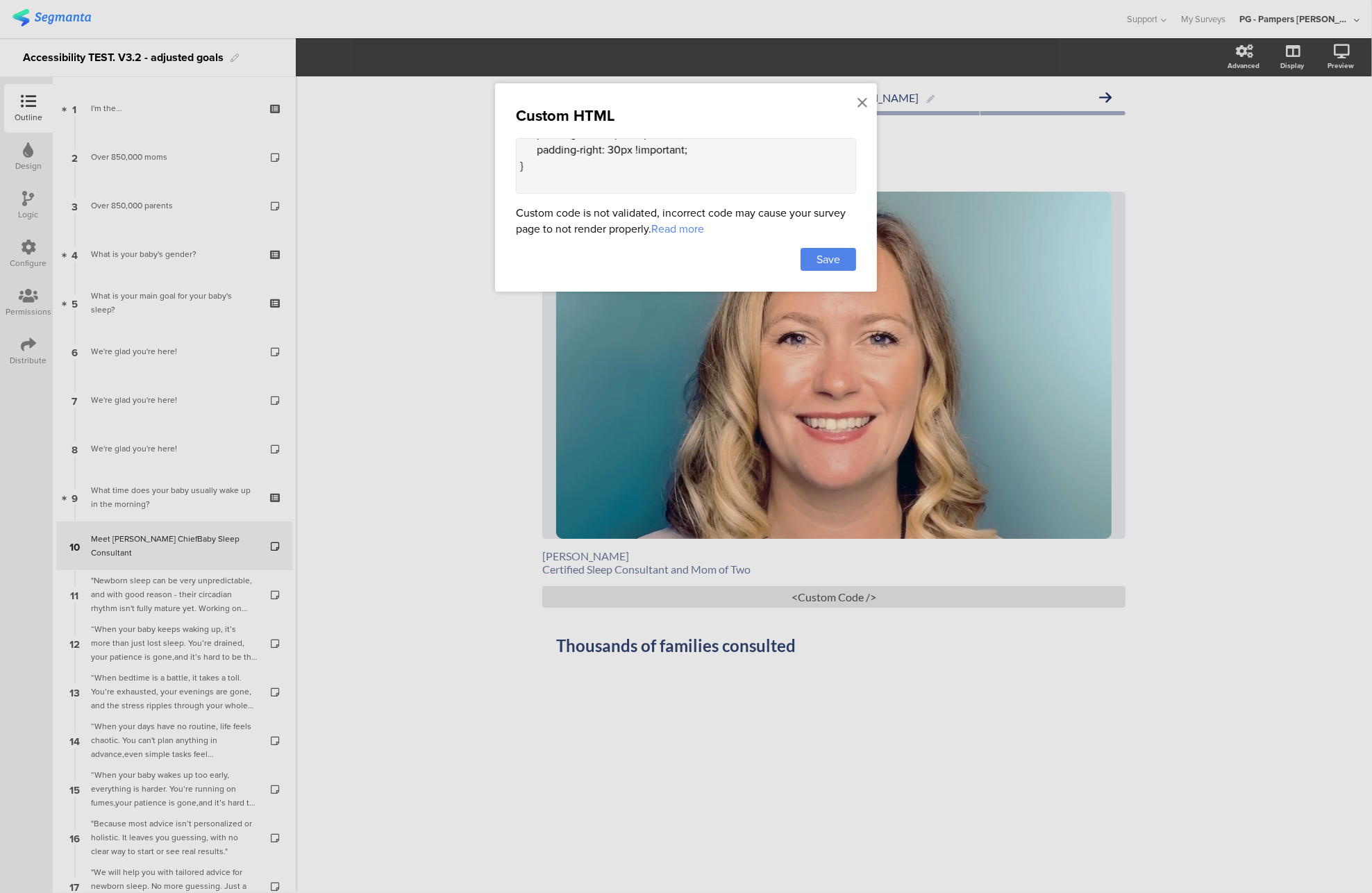
scroll to position [299, 0]
